Goal: Task Accomplishment & Management: Manage account settings

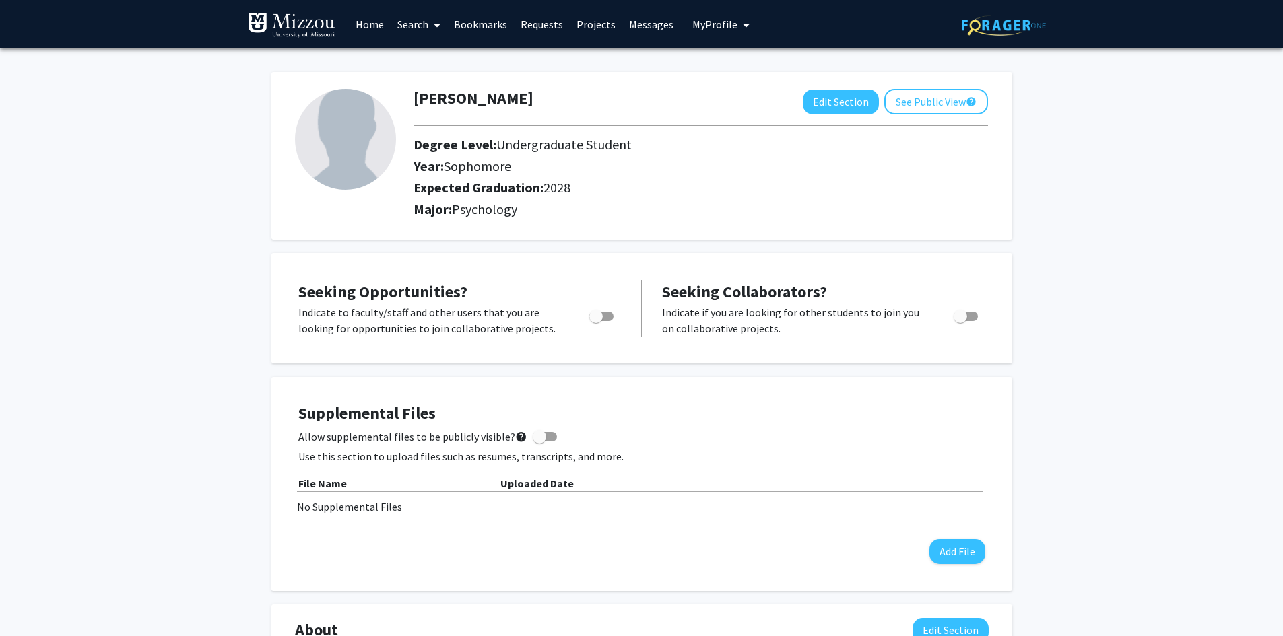
click at [636, 24] on link "Messages" at bounding box center [651, 24] width 58 height 47
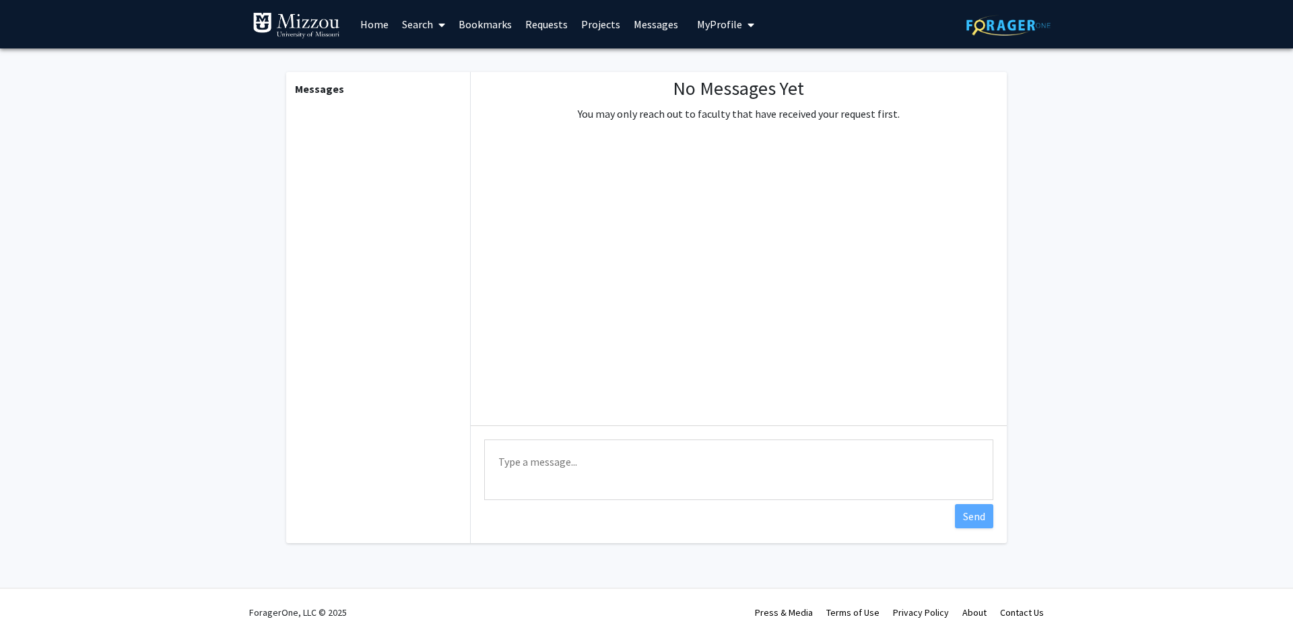
click at [718, 22] on span "My Profile" at bounding box center [719, 24] width 45 height 13
click at [574, 23] on link "Projects" at bounding box center [600, 24] width 53 height 47
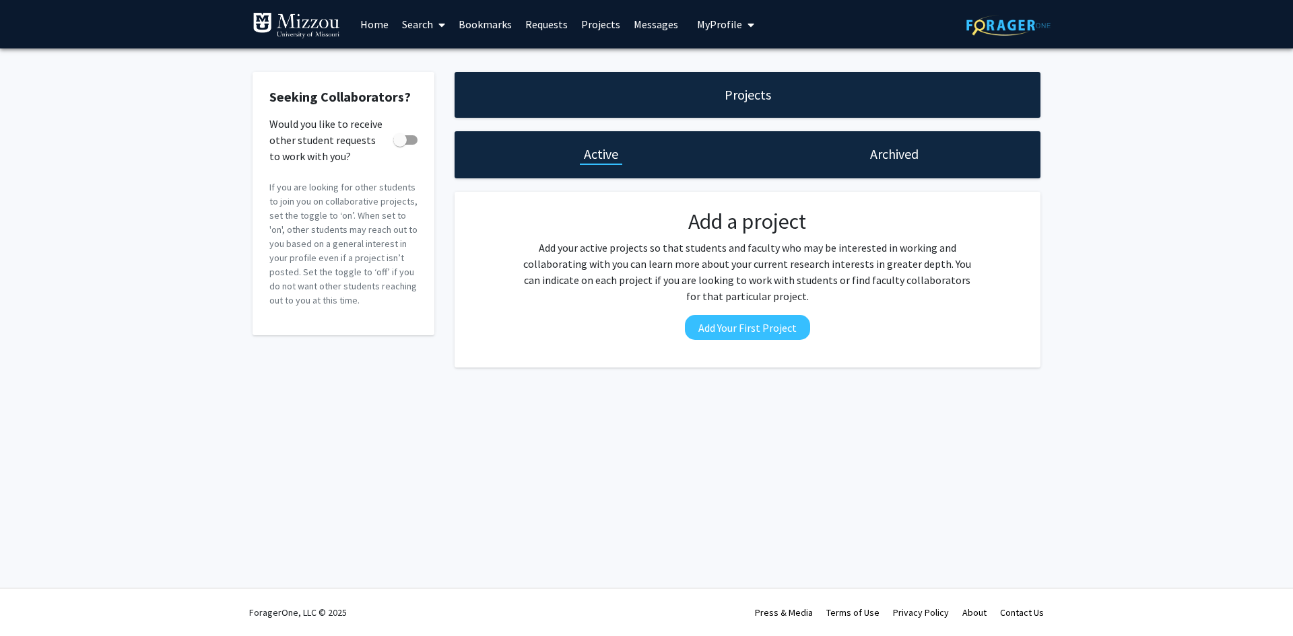
click at [548, 23] on link "Requests" at bounding box center [547, 24] width 56 height 47
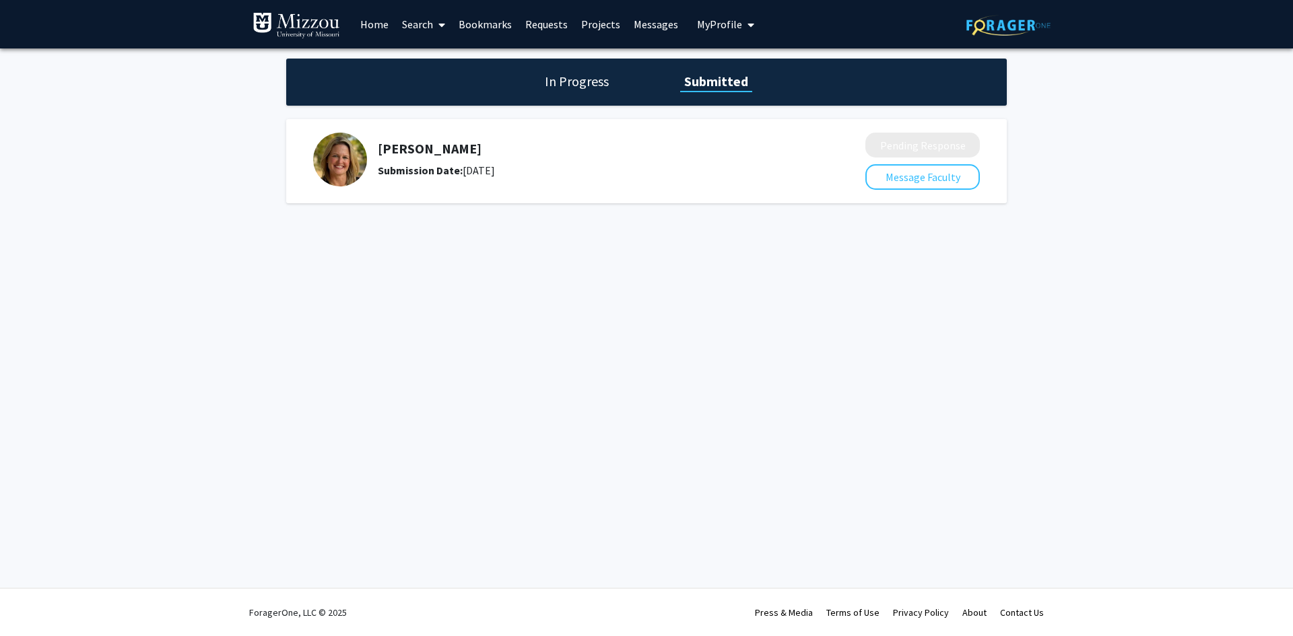
click at [554, 94] on div "In Progress Submitted" at bounding box center [646, 82] width 721 height 47
click at [558, 81] on h1 "In Progress" at bounding box center [577, 81] width 72 height 19
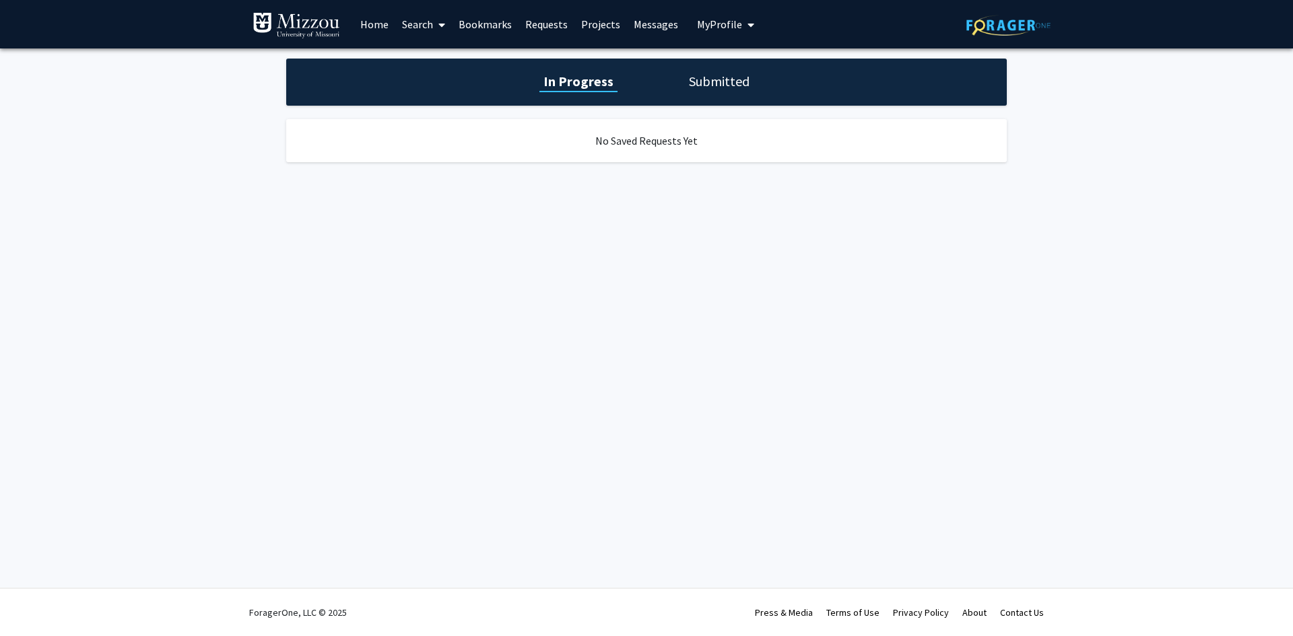
click at [743, 79] on h1 "Submitted" at bounding box center [719, 81] width 69 height 19
